Goal: Complete application form: Complete application form

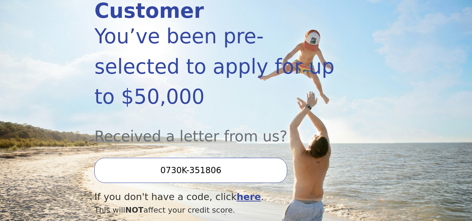
scroll to position [148, 0]
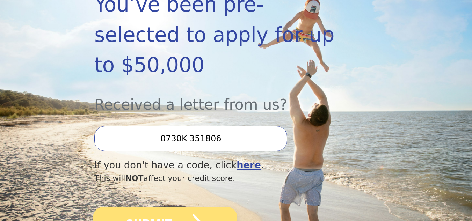
click at [181, 207] on icon "submit" at bounding box center [188, 223] width 32 height 32
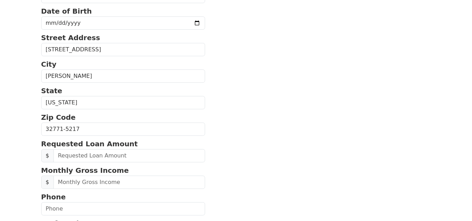
scroll to position [145, 0]
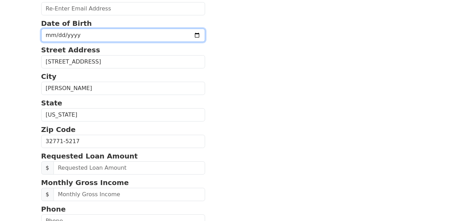
click at [98, 37] on input "date" at bounding box center [123, 35] width 164 height 13
type input "1971-02-13"
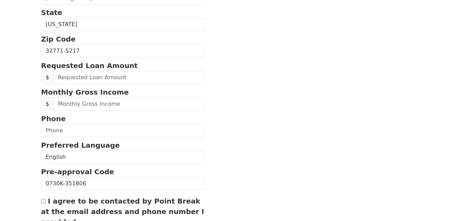
scroll to position [236, 0]
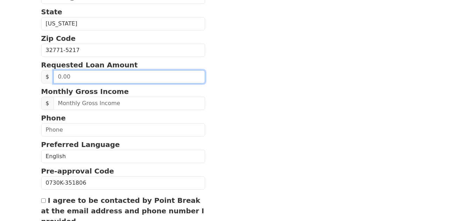
click at [116, 76] on input "text" at bounding box center [129, 76] width 152 height 13
type input "300.00"
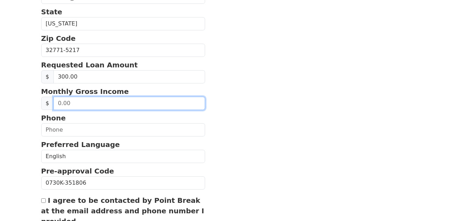
click at [79, 100] on input "text" at bounding box center [129, 103] width 152 height 13
type input "10,200.00"
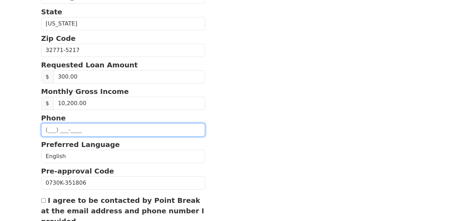
click at [81, 132] on input "text" at bounding box center [123, 129] width 164 height 13
type input "(716) 208-4075"
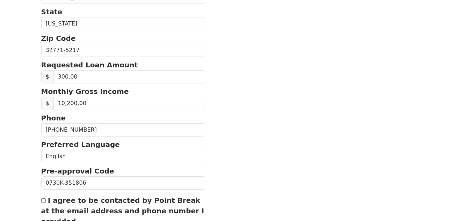
type input "collierhezel@gmail.com"
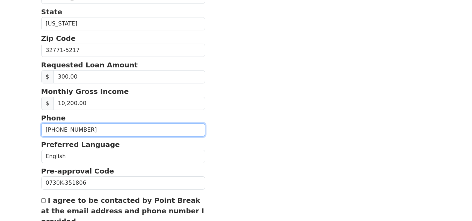
type input "(716) 208-4075"
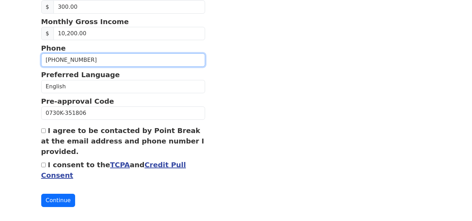
scroll to position [313, 0]
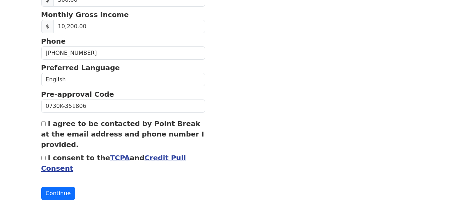
click at [44, 158] on input "I consent to the TCPA and Credit Pull Consent" at bounding box center [43, 158] width 5 height 5
checkbox input "true"
click at [68, 195] on button "Continue" at bounding box center [58, 193] width 34 height 13
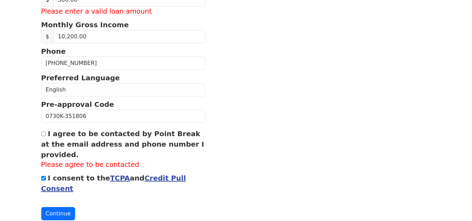
click at [47, 136] on div "I agree to be contacted by Point Break at the email address and phone number I …" at bounding box center [123, 150] width 164 height 42
click at [43, 135] on input "I agree to be contacted by Point Break at the email address and phone number I …" at bounding box center [43, 134] width 5 height 5
checkbox input "true"
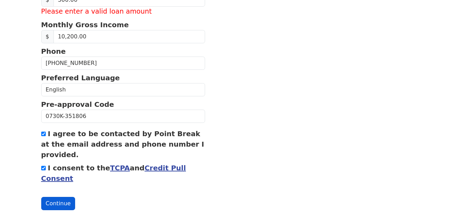
click at [66, 204] on button "Continue" at bounding box center [58, 203] width 34 height 13
click at [52, 205] on button "Continue" at bounding box center [58, 203] width 34 height 13
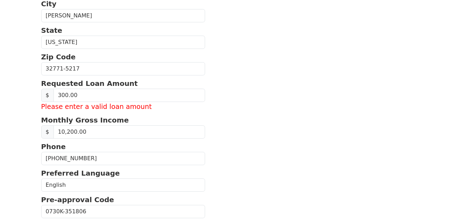
scroll to position [217, 0]
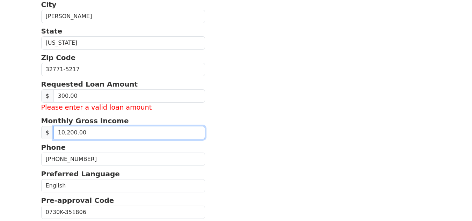
click at [93, 136] on input "10,200.00" at bounding box center [129, 132] width 152 height 13
type input "10,200.00"
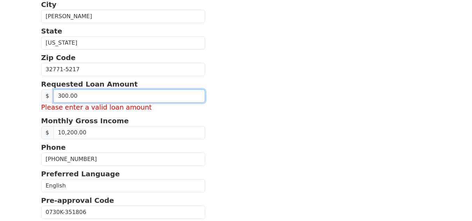
click at [79, 96] on input "300.00" at bounding box center [129, 95] width 152 height 13
click at [65, 96] on input "300.00" at bounding box center [129, 95] width 152 height 13
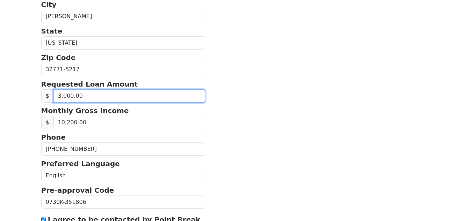
type input "30,000.00"
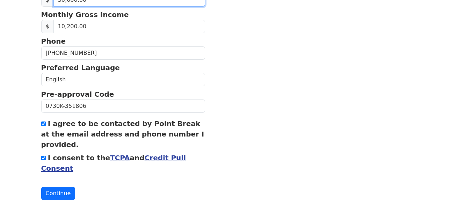
scroll to position [313, 0]
click at [60, 195] on button "Continue" at bounding box center [58, 193] width 34 height 13
